Goal: Task Accomplishment & Management: Manage account settings

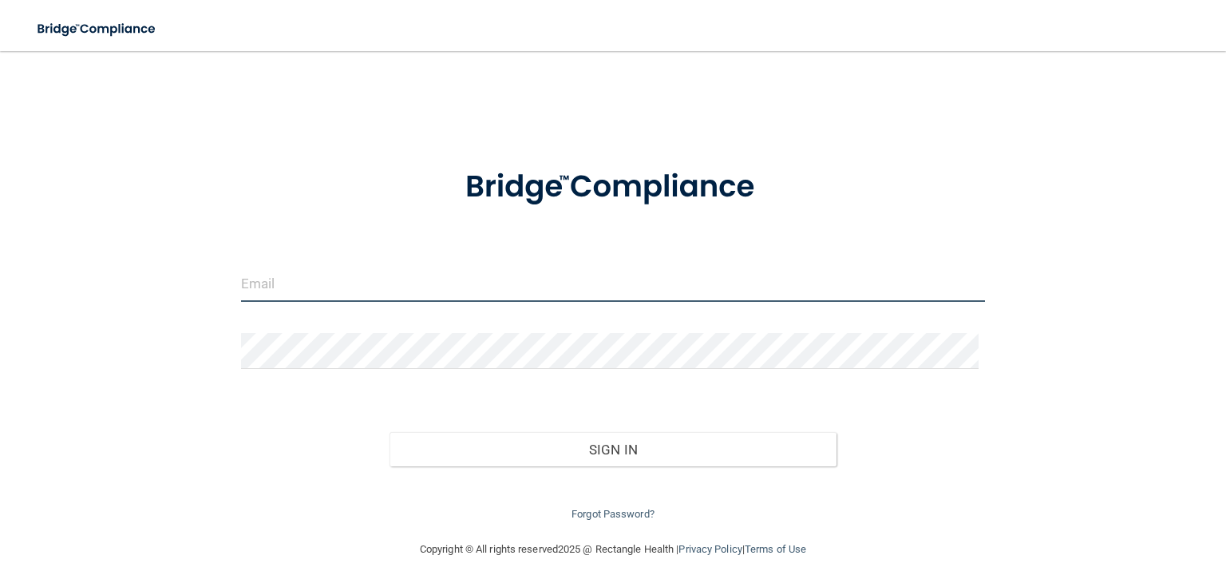
click at [409, 267] on input "email" at bounding box center [613, 284] width 744 height 36
type input "[PERSON_NAME][EMAIL_ADDRESS][DOMAIN_NAME]"
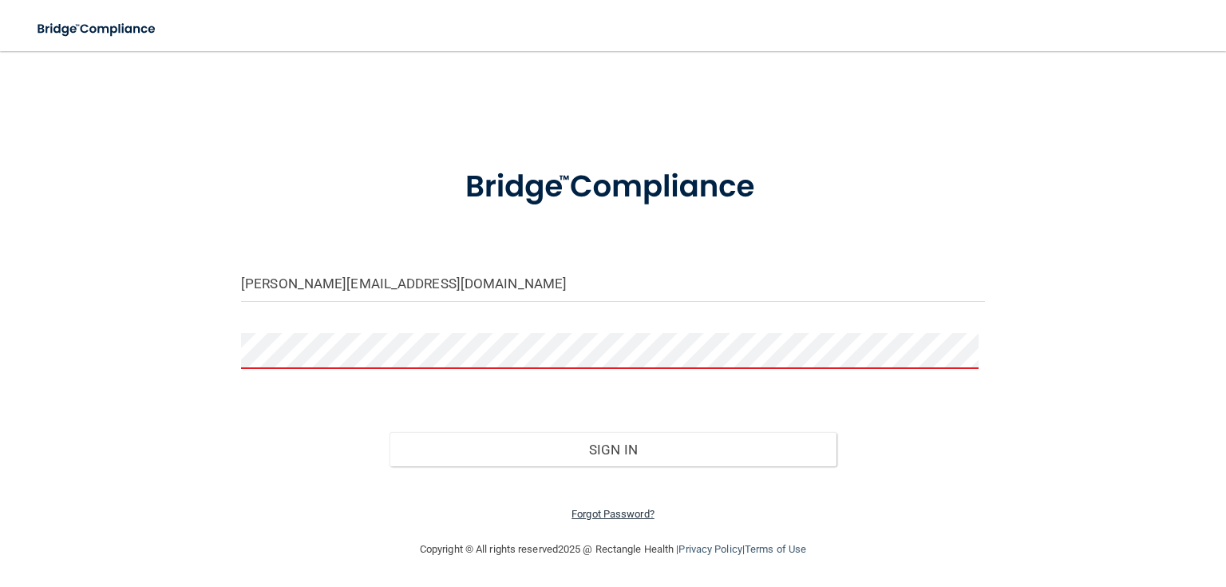
click at [627, 509] on link "Forgot Password?" at bounding box center [613, 514] width 83 height 12
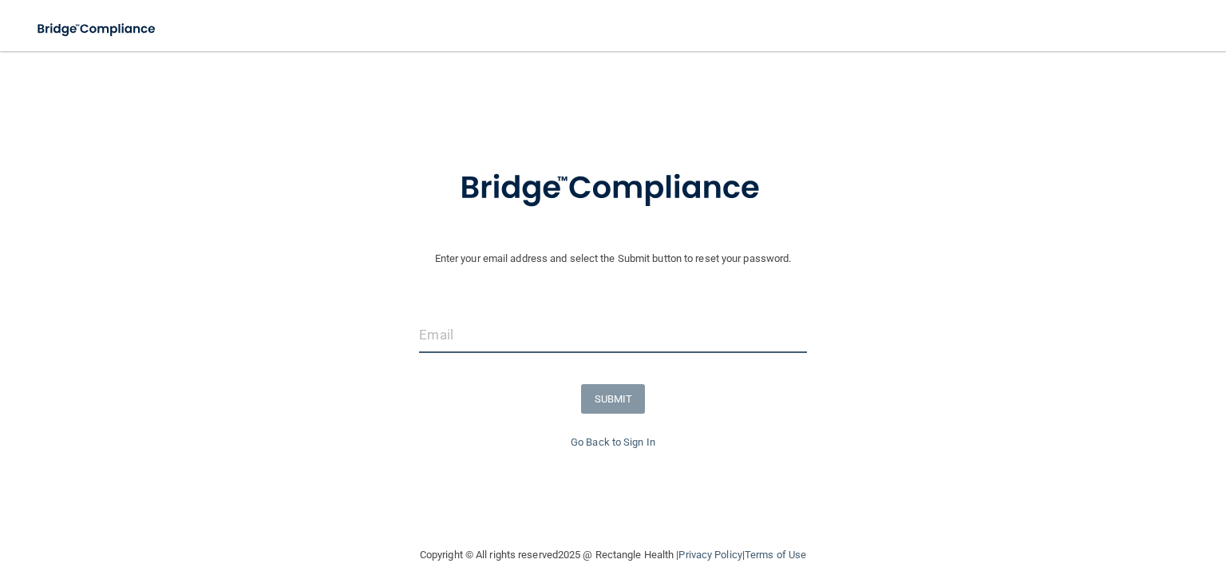
click at [449, 335] on input "email" at bounding box center [612, 335] width 387 height 36
type input "[PERSON_NAME][EMAIL_ADDRESS][DOMAIN_NAME]"
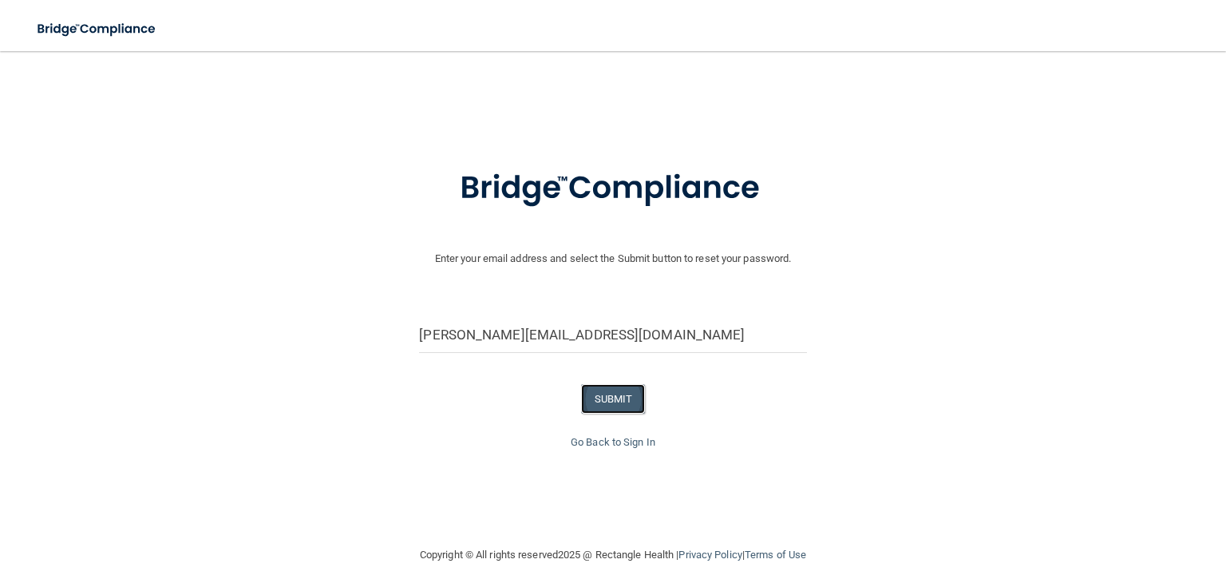
click at [605, 400] on button "SUBMIT" at bounding box center [613, 399] width 65 height 30
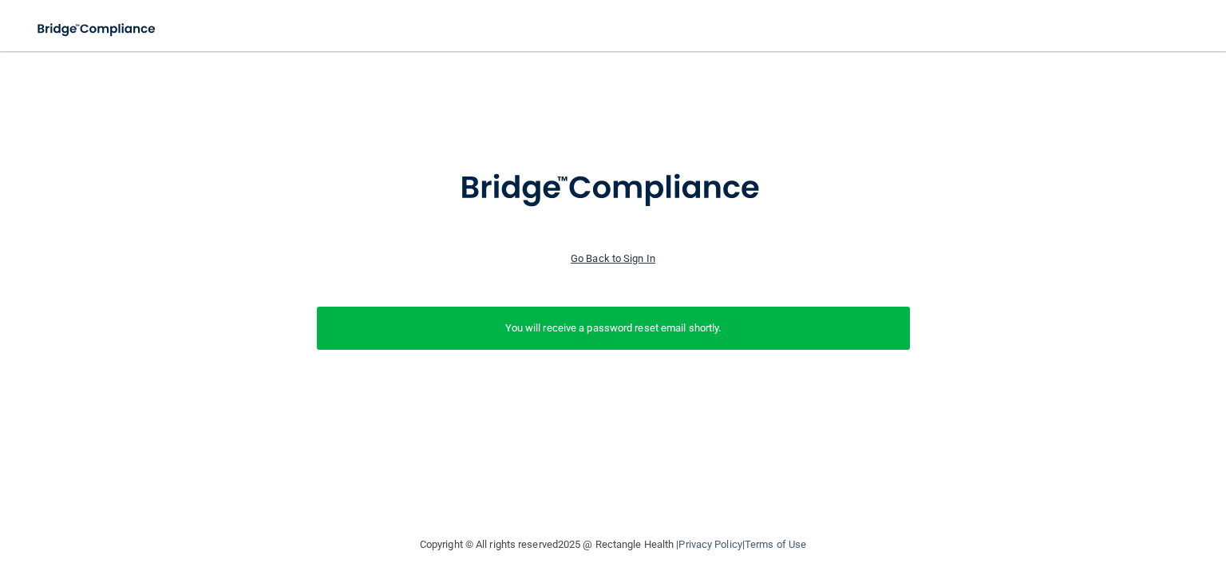
click at [642, 255] on link "Go Back to Sign In" at bounding box center [613, 258] width 85 height 12
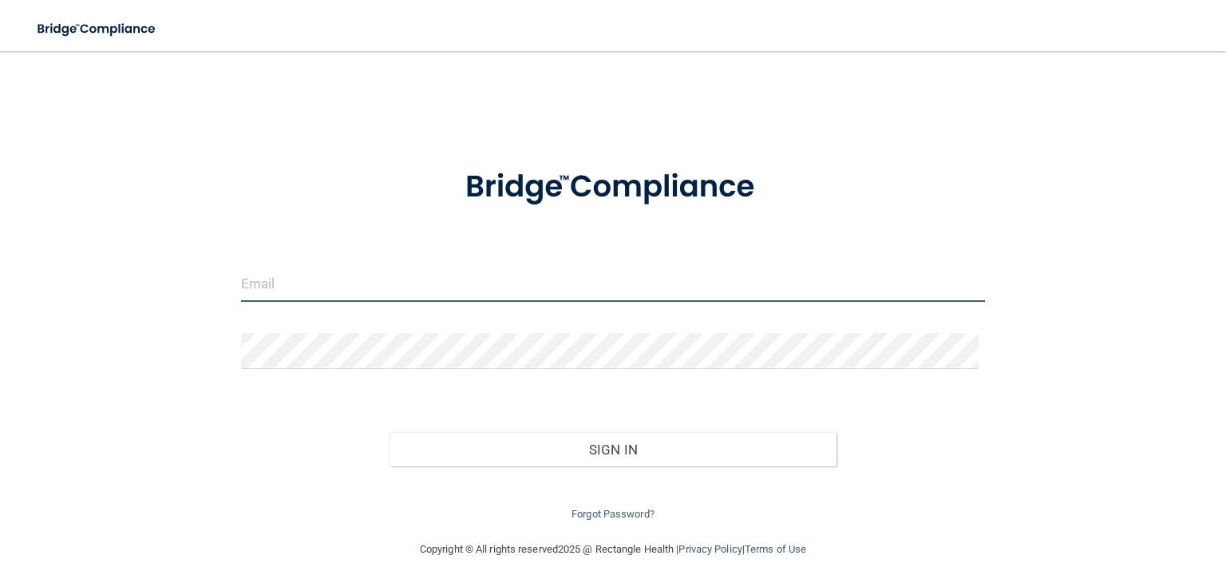
click at [337, 298] on input "email" at bounding box center [613, 284] width 744 height 36
type input "[PERSON_NAME][EMAIL_ADDRESS][DOMAIN_NAME]"
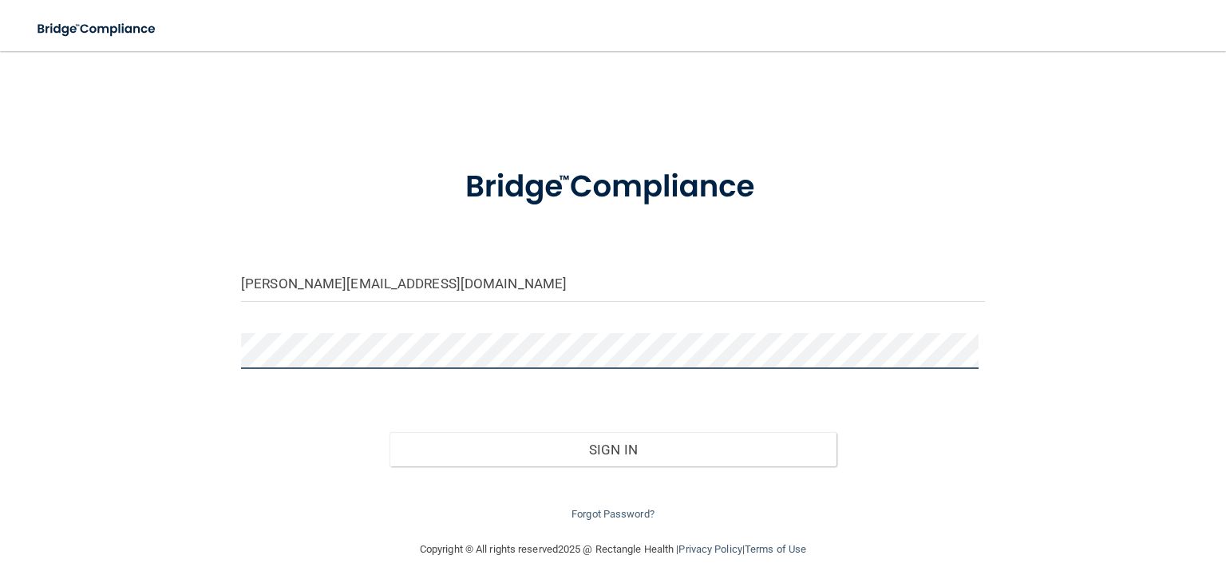
click at [390, 432] on button "Sign In" at bounding box center [613, 449] width 446 height 35
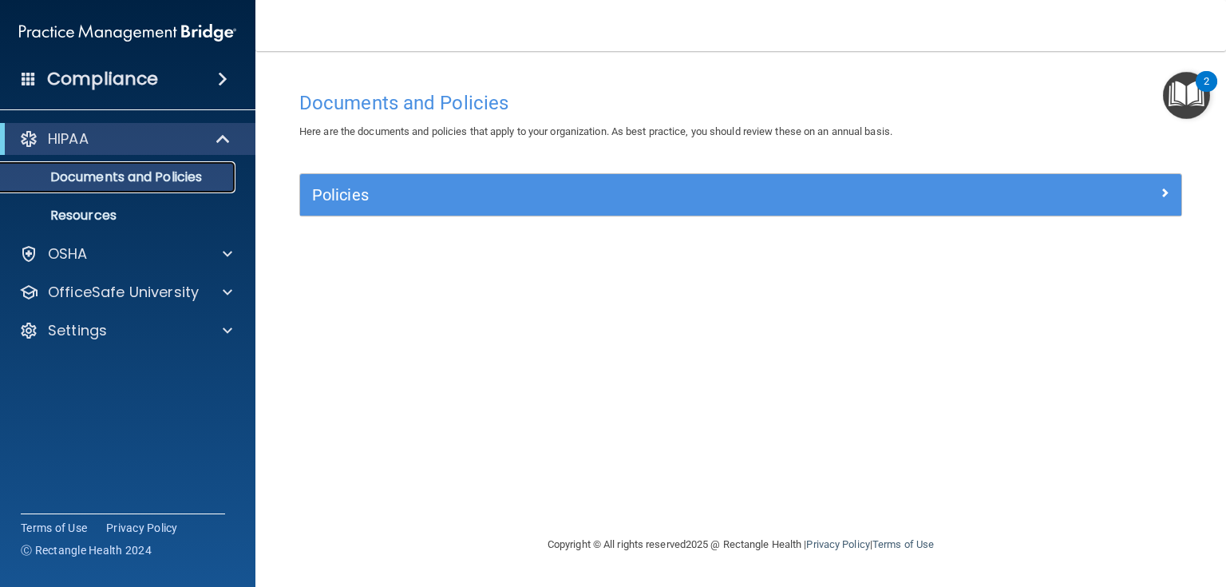
click at [188, 169] on p "Documents and Policies" at bounding box center [119, 177] width 218 height 16
click at [212, 139] on div at bounding box center [223, 138] width 39 height 19
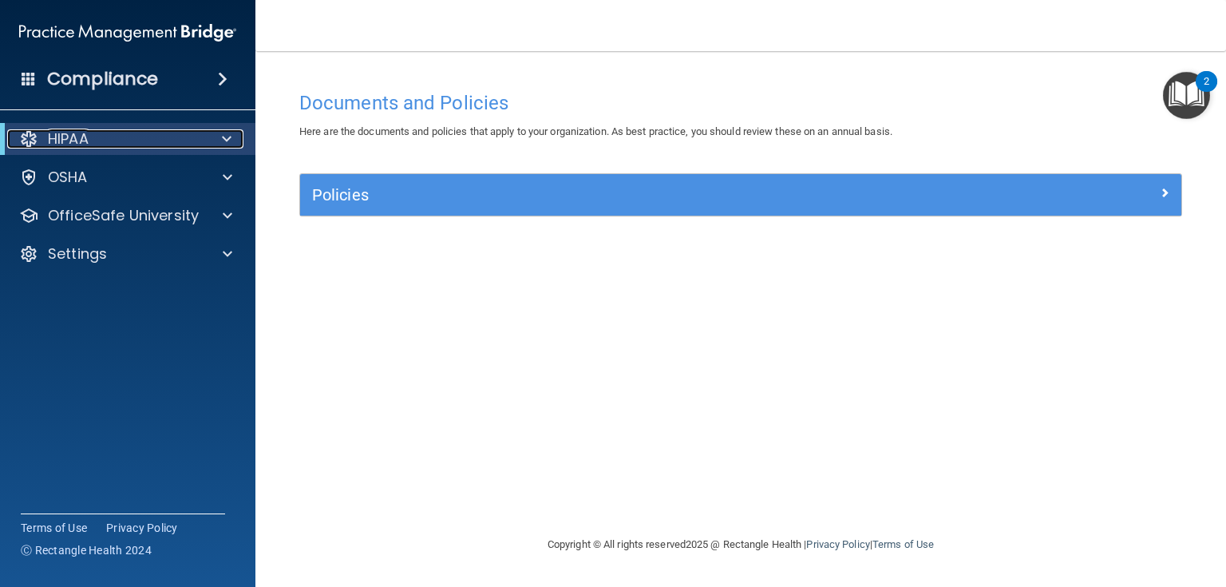
click at [220, 138] on div at bounding box center [223, 138] width 39 height 19
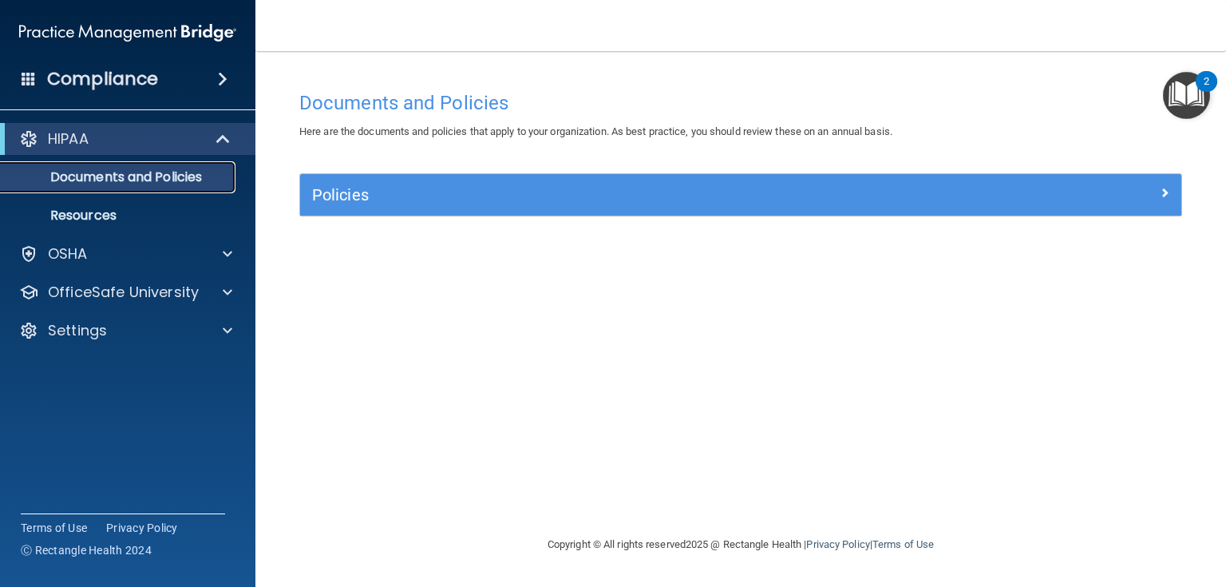
click at [92, 187] on link "Documents and Policies" at bounding box center [109, 177] width 251 height 32
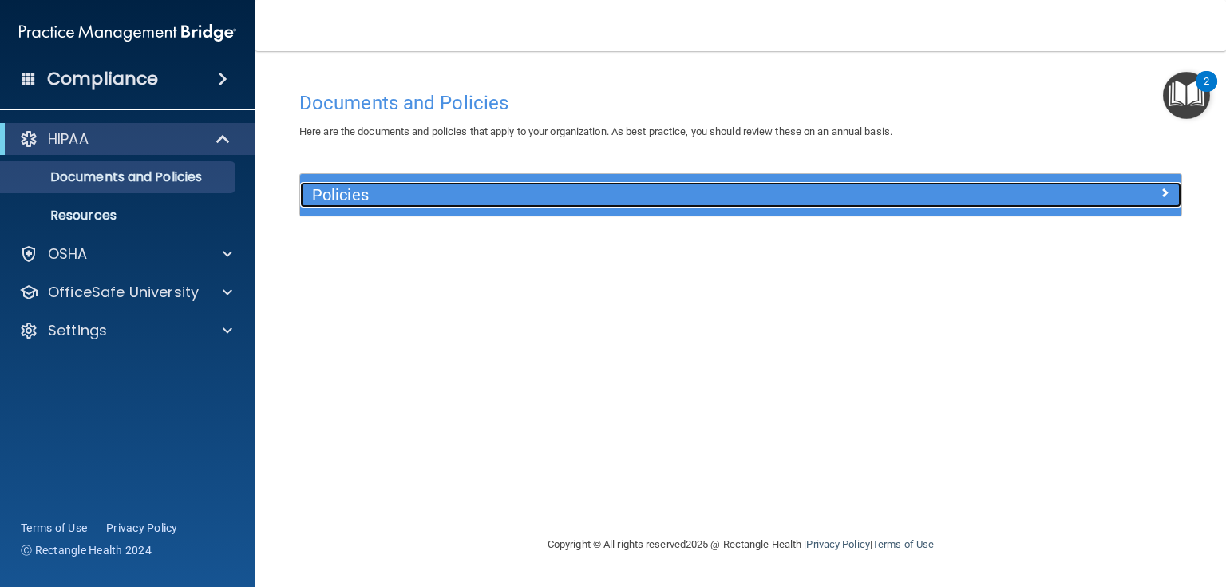
click at [363, 188] on h5 "Policies" at bounding box center [630, 195] width 637 height 18
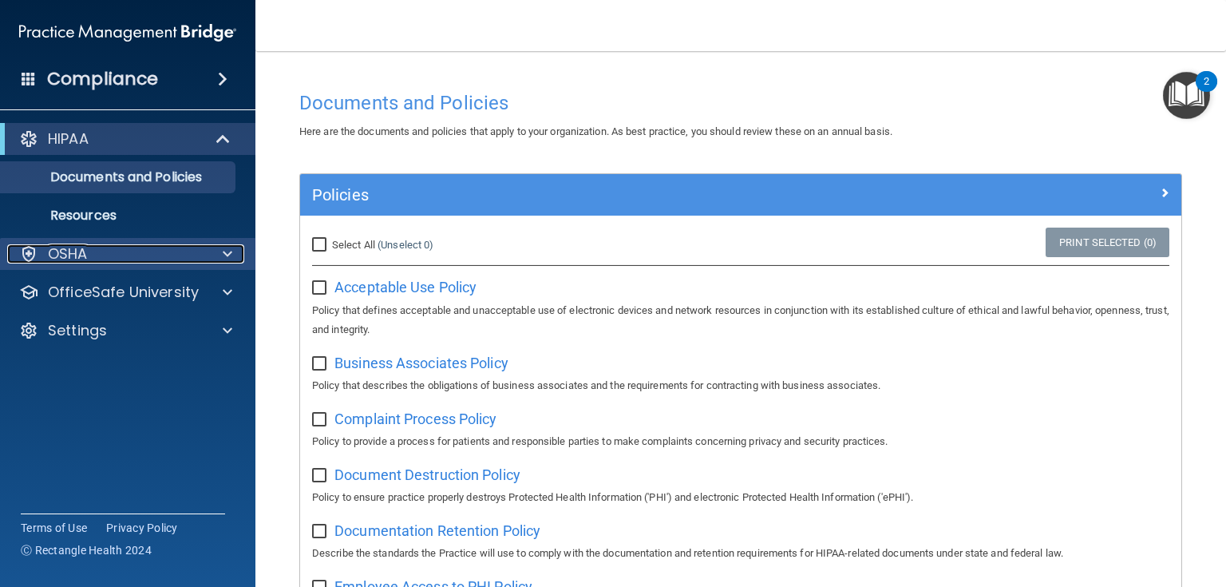
click at [74, 259] on p "OSHA" at bounding box center [68, 253] width 40 height 19
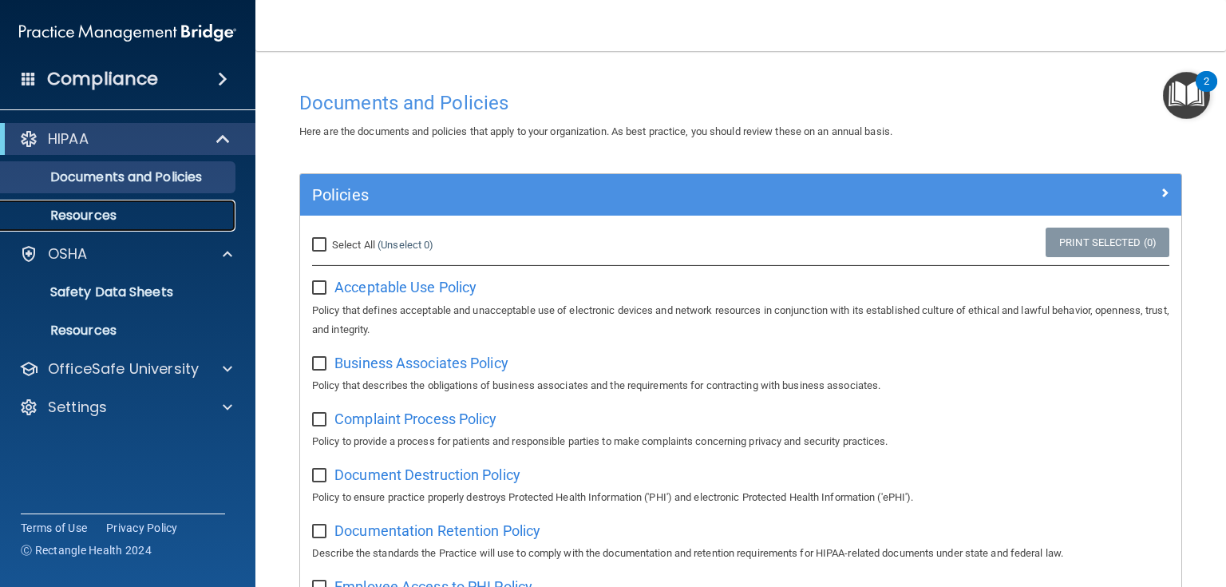
click at [91, 219] on p "Resources" at bounding box center [119, 216] width 218 height 16
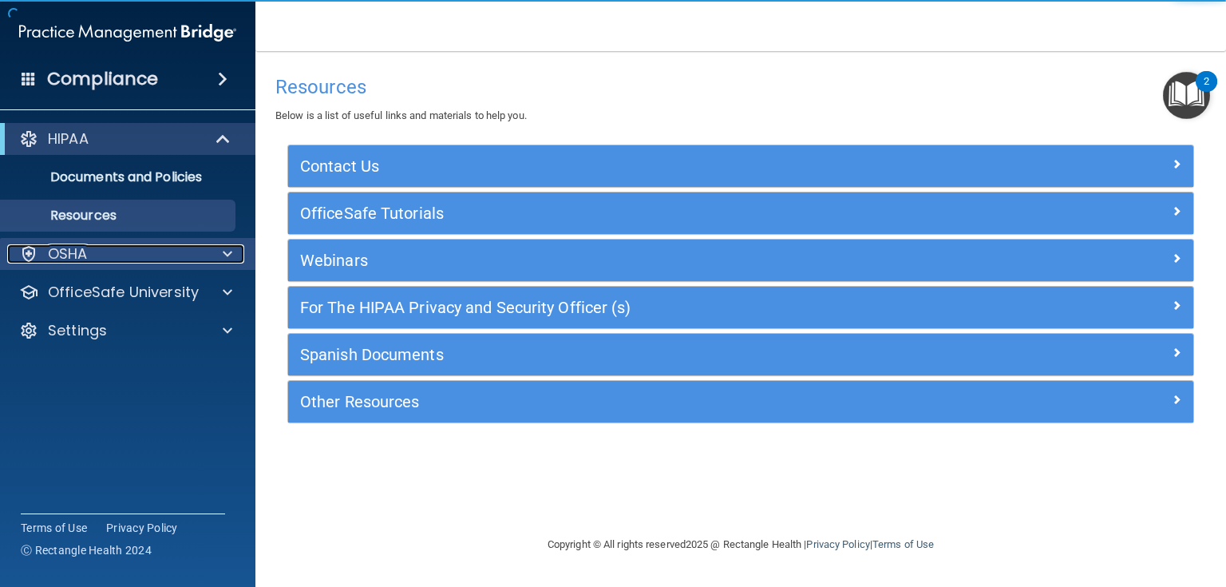
click at [61, 251] on p "OSHA" at bounding box center [68, 253] width 40 height 19
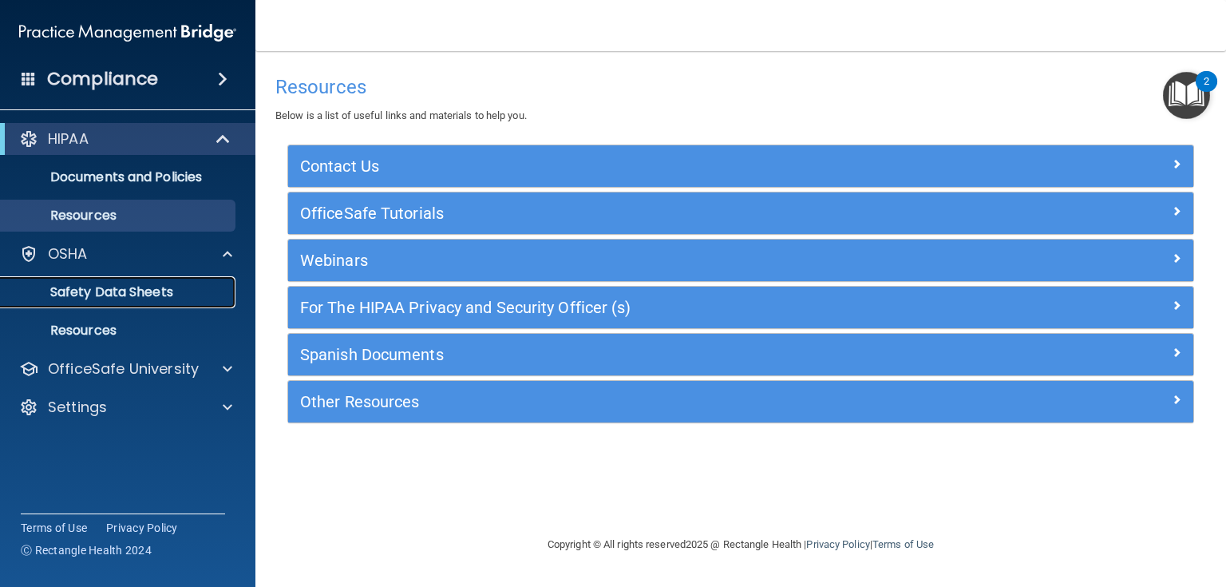
click at [81, 299] on p "Safety Data Sheets" at bounding box center [119, 292] width 218 height 16
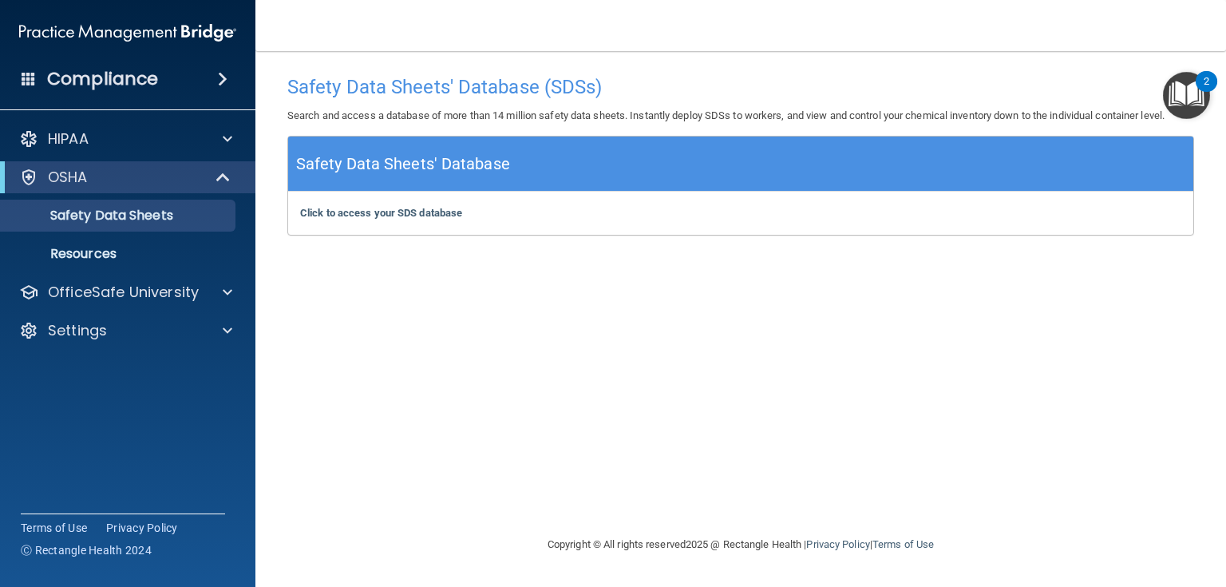
click at [133, 80] on h4 "Compliance" at bounding box center [102, 79] width 111 height 22
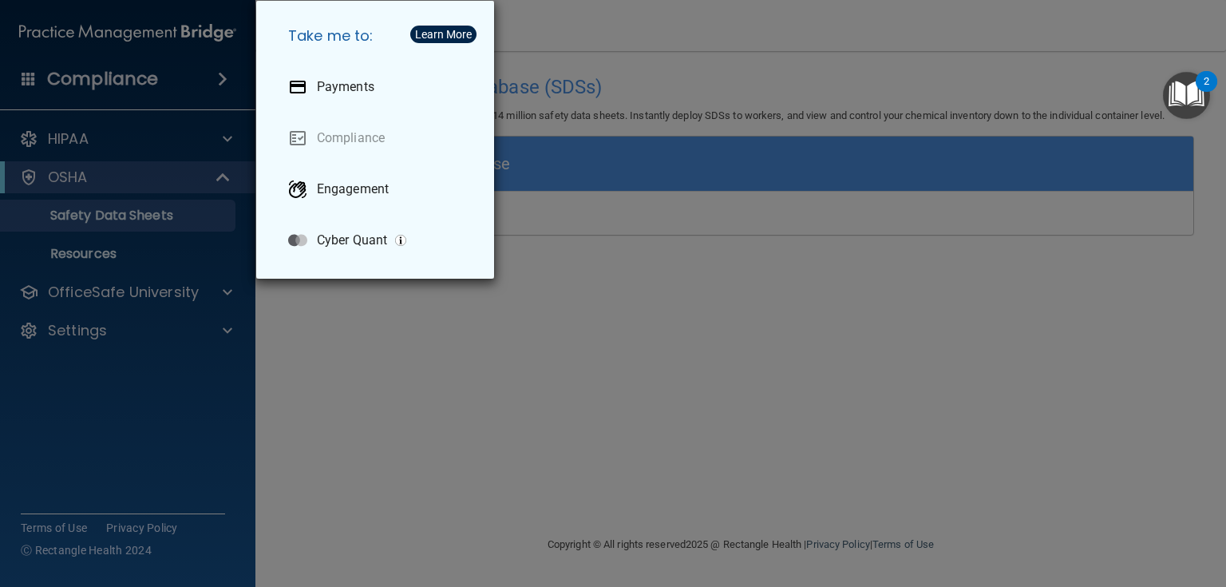
click at [691, 31] on div "Take me to: Payments Compliance Engagement Cyber Quant" at bounding box center [613, 293] width 1226 height 587
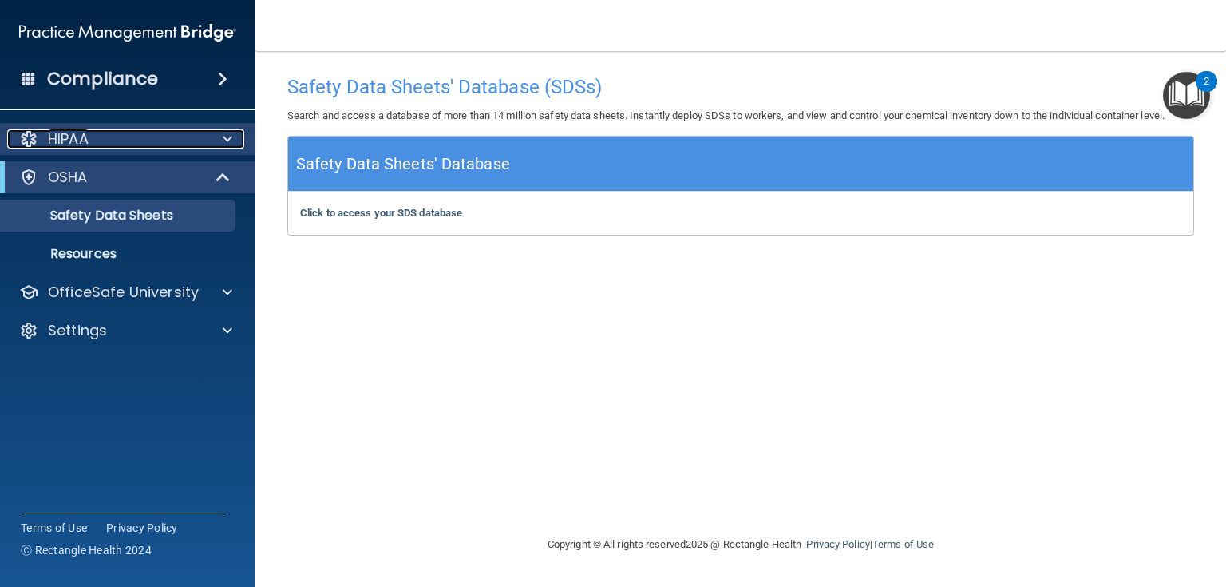
click at [115, 145] on div "HIPAA" at bounding box center [106, 138] width 198 height 19
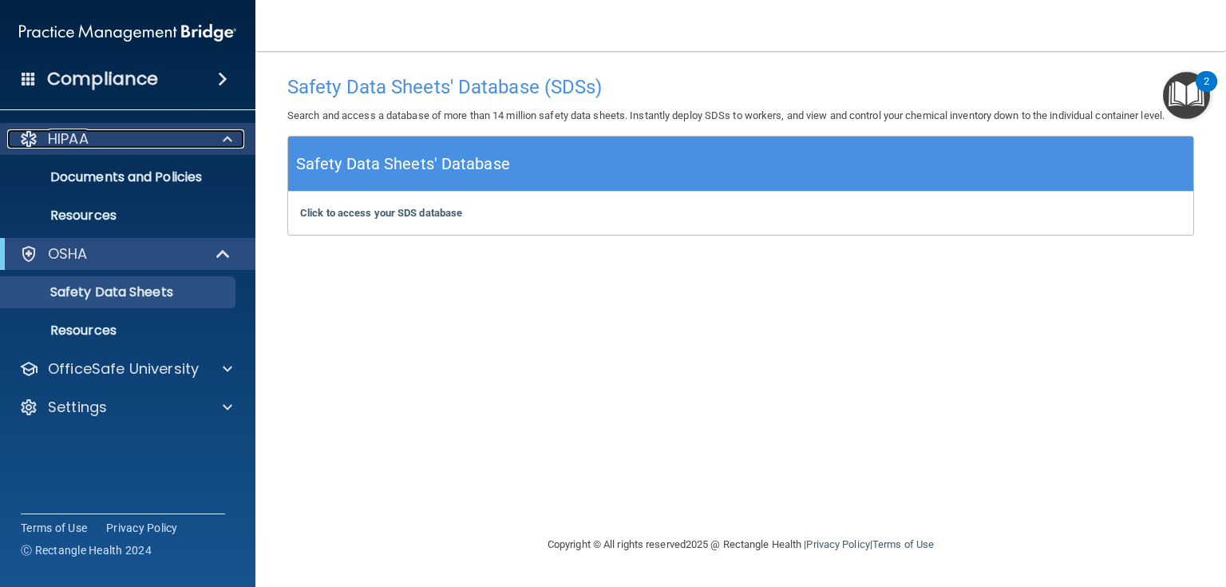
click at [93, 141] on div "HIPAA" at bounding box center [106, 138] width 198 height 19
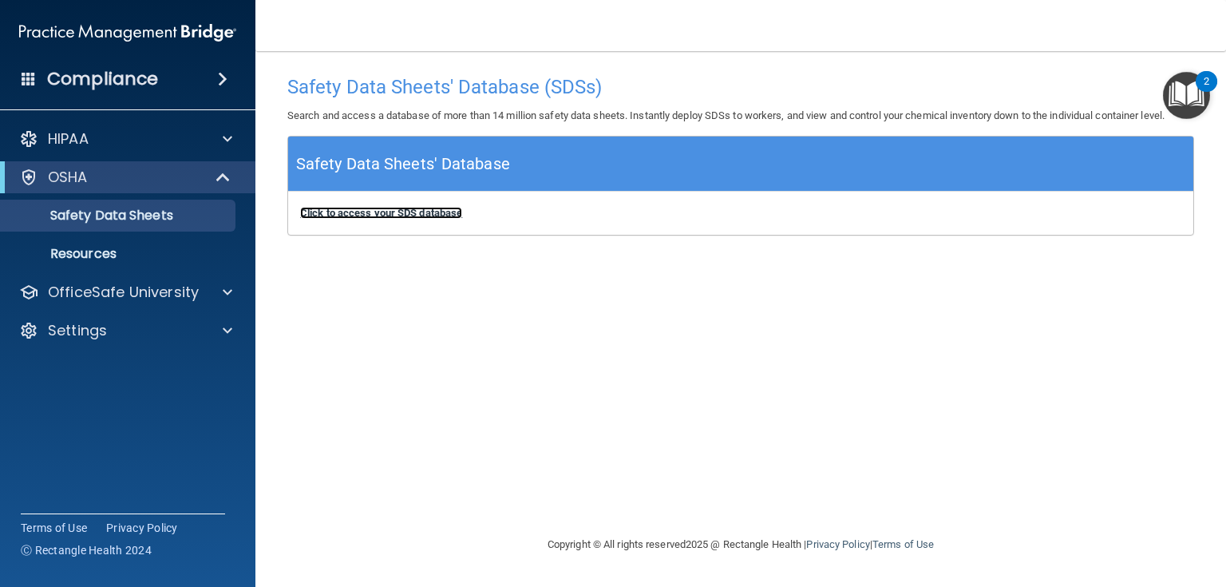
click at [399, 212] on b "Click to access your SDS database" at bounding box center [381, 213] width 162 height 12
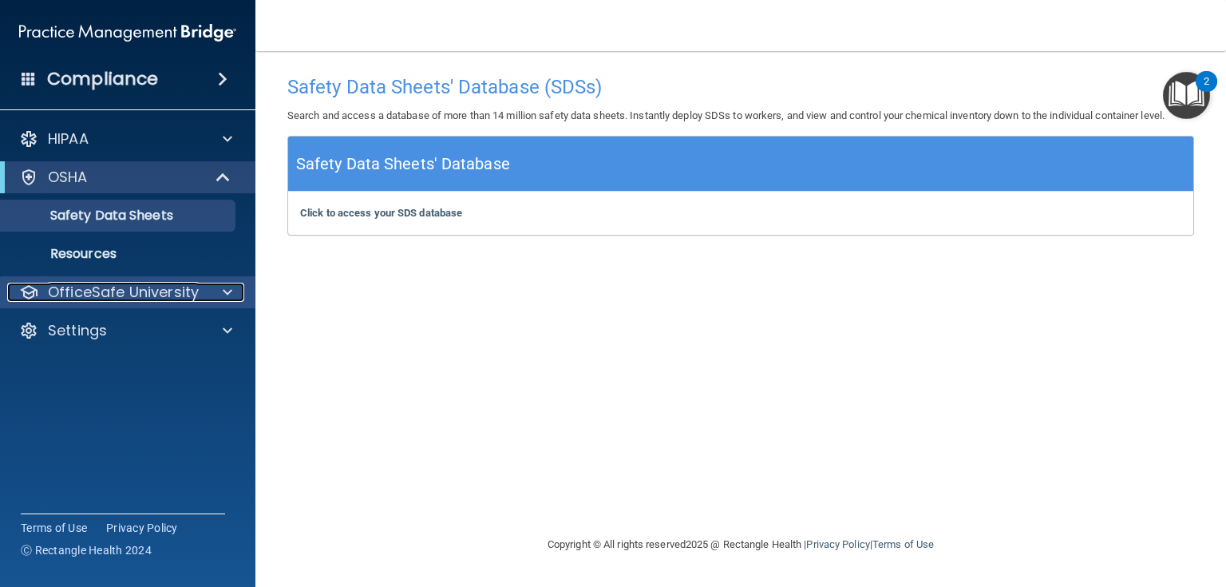
click at [110, 302] on p "OfficeSafe University" at bounding box center [123, 292] width 151 height 19
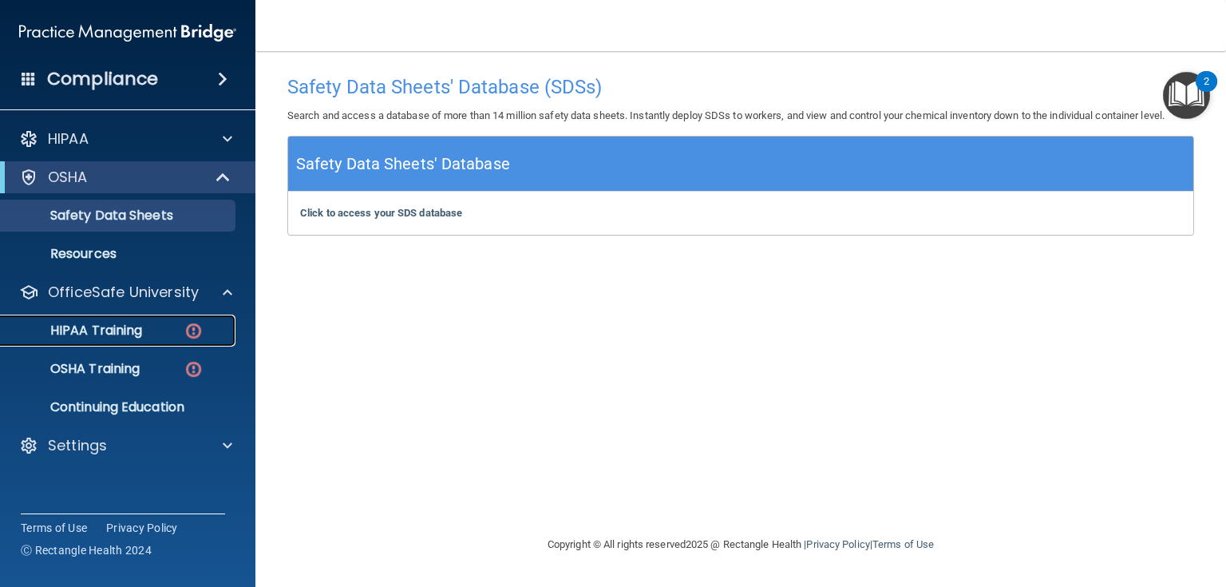
click at [106, 340] on link "HIPAA Training" at bounding box center [109, 331] width 251 height 32
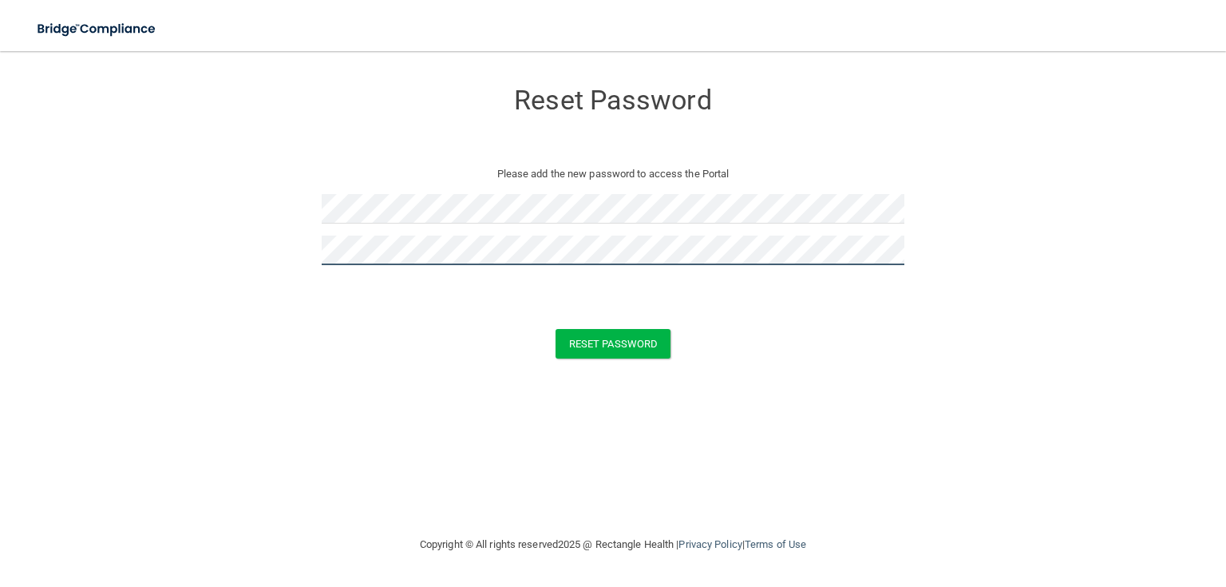
click at [556, 329] on button "Reset Password" at bounding box center [613, 344] width 115 height 30
